Goal: Task Accomplishment & Management: Manage account settings

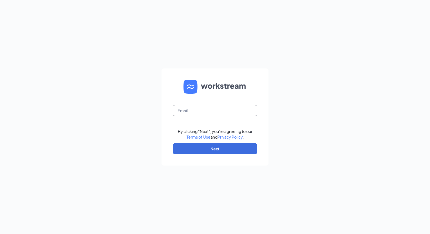
click at [205, 106] on input "text" at bounding box center [215, 110] width 84 height 11
type input "[EMAIL_ADDRESS][DOMAIN_NAME]"
click at [221, 150] on button "Next" at bounding box center [215, 148] width 84 height 11
click at [181, 113] on input "text" at bounding box center [215, 110] width 84 height 11
type input "[EMAIL_ADDRESS][DOMAIN_NAME]"
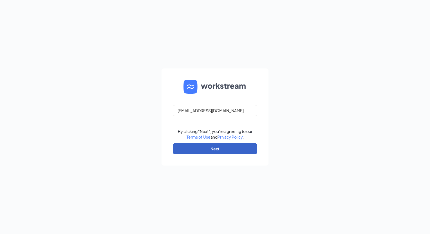
click at [207, 149] on button "Next" at bounding box center [215, 148] width 84 height 11
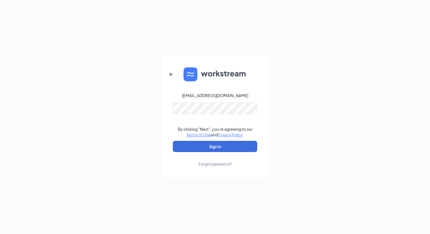
click at [210, 164] on div "Forgot password?" at bounding box center [214, 164] width 33 height 6
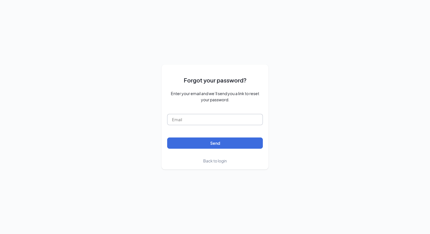
click at [190, 119] on input "text" at bounding box center [215, 119] width 96 height 11
type input "[EMAIL_ADDRESS][DOMAIN_NAME]"
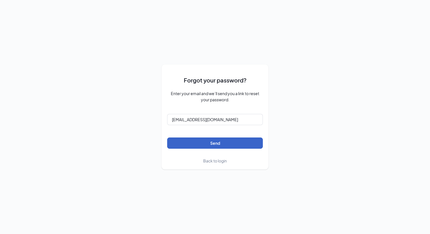
click at [200, 146] on button "Send" at bounding box center [215, 143] width 96 height 11
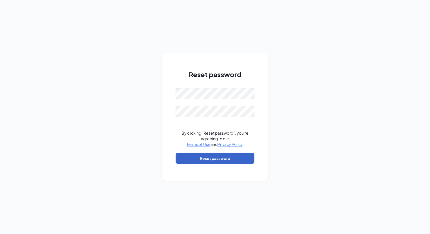
click at [222, 158] on button "Reset password" at bounding box center [214, 158] width 79 height 11
click at [166, 119] on div "Reset password By clicking "Reset password", you're agreeing to our Terms of Us…" at bounding box center [214, 116] width 107 height 127
click at [168, 86] on div "Reset password Passwords do not match By clicking "Reset password", you're agre…" at bounding box center [214, 116] width 107 height 127
click at [181, 120] on div "Passwords do not match" at bounding box center [214, 121] width 79 height 6
click at [166, 102] on div "Reset password Passwords do not match By clicking "Reset password", you're agre…" at bounding box center [214, 116] width 107 height 127
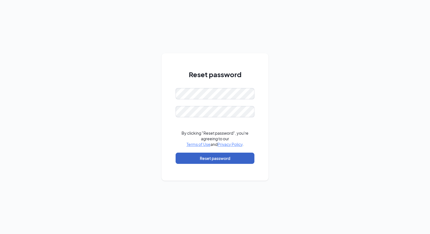
click at [200, 159] on button "Reset password" at bounding box center [214, 158] width 79 height 11
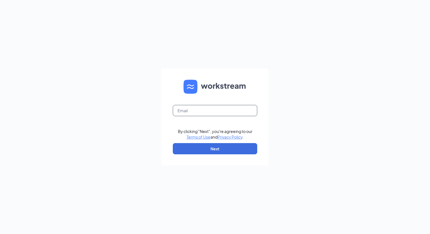
click at [245, 110] on input "text" at bounding box center [215, 110] width 84 height 11
type input "[EMAIL_ADDRESS][DOMAIN_NAME]"
click at [224, 149] on button "Next" at bounding box center [215, 148] width 84 height 11
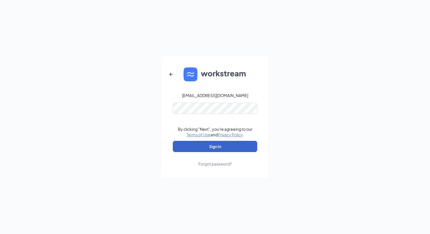
click at [205, 148] on button "Sign In" at bounding box center [215, 146] width 84 height 11
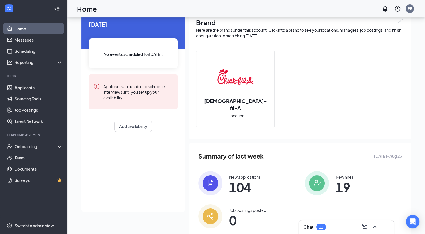
scroll to position [24, 0]
click at [41, 143] on div "Onboarding" at bounding box center [33, 146] width 67 height 11
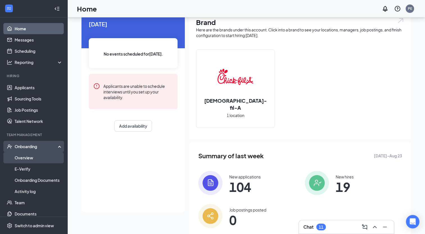
click at [37, 158] on link "Overview" at bounding box center [39, 157] width 48 height 11
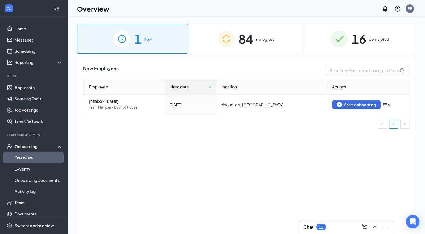
click at [238, 51] on div "84 In progress" at bounding box center [246, 39] width 111 height 30
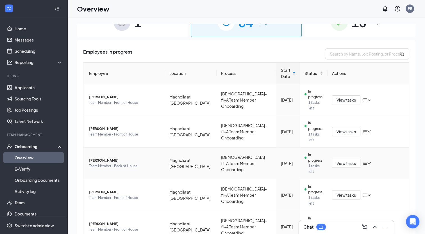
scroll to position [12, 0]
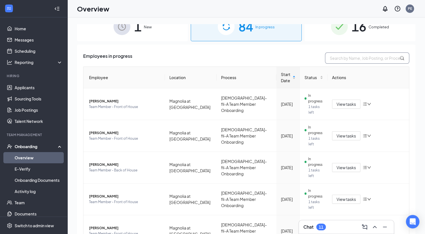
click at [341, 56] on input "text" at bounding box center [367, 58] width 84 height 11
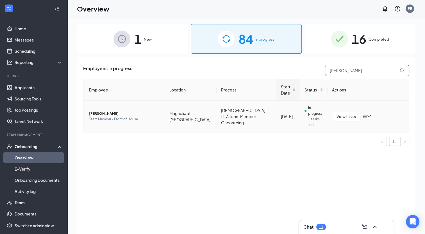
type input "kaitlynn"
click at [369, 114] on div at bounding box center [367, 116] width 8 height 4
click at [396, 121] on td "View tasks" at bounding box center [369, 116] width 82 height 31
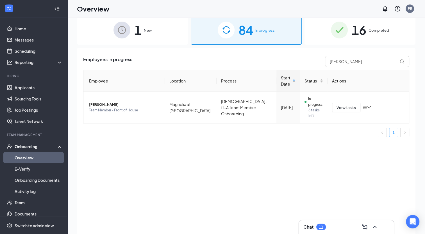
scroll to position [5, 0]
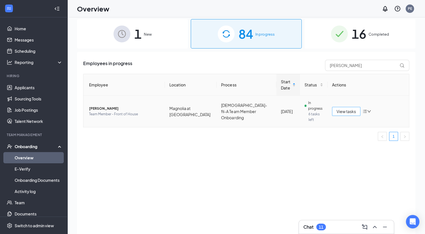
click at [342, 112] on span "View tasks" at bounding box center [346, 112] width 19 height 6
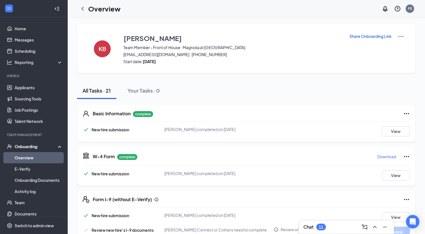
click at [28, 159] on link "Overview" at bounding box center [39, 157] width 48 height 11
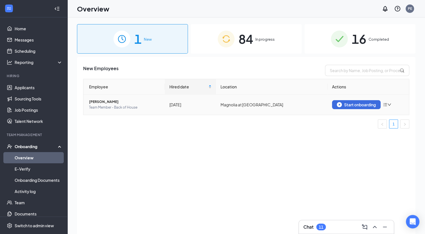
scroll to position [1, 0]
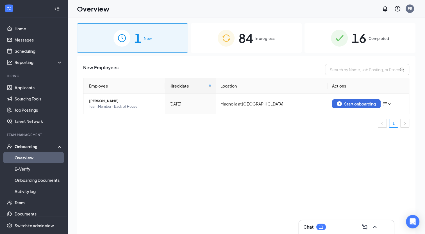
click at [266, 40] on span "In progress" at bounding box center [265, 39] width 19 height 6
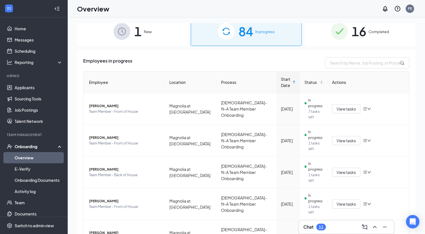
scroll to position [14, 0]
